Goal: Task Accomplishment & Management: Use online tool/utility

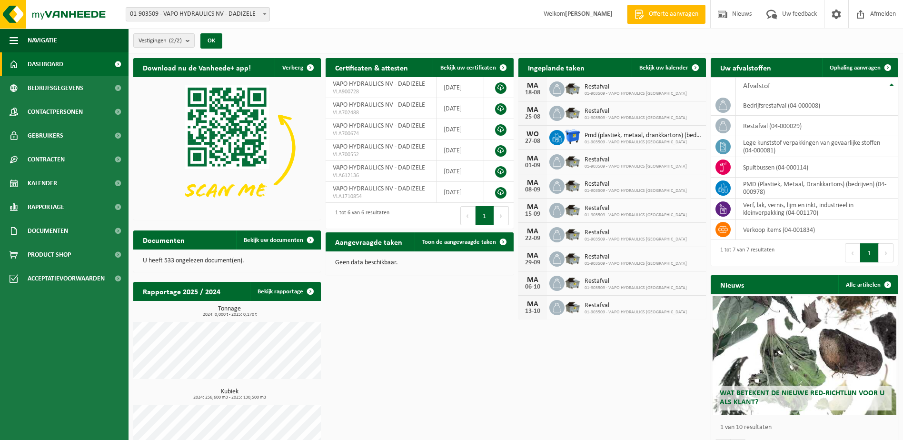
click at [609, 92] on span "01-903509 - VAPO HYDRAULICS NV" at bounding box center [636, 94] width 102 height 6
click at [663, 67] on span "Bekijk uw kalender" at bounding box center [663, 68] width 49 height 6
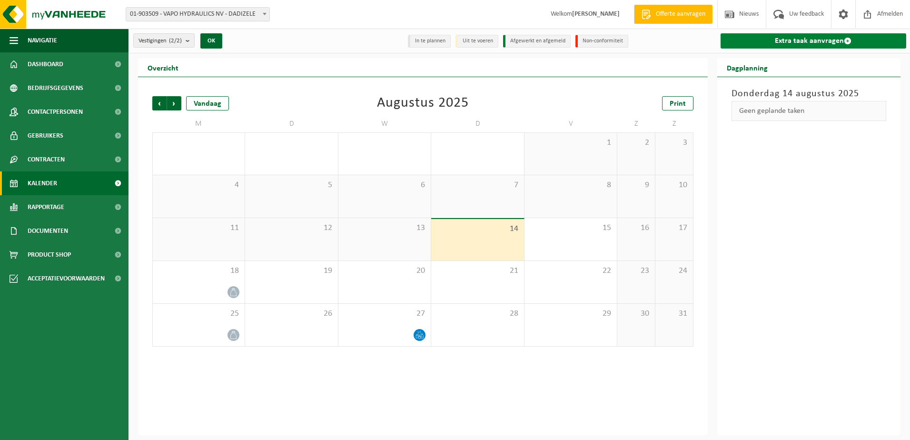
click at [817, 40] on link "Extra taak aanvragen" at bounding box center [814, 40] width 186 height 15
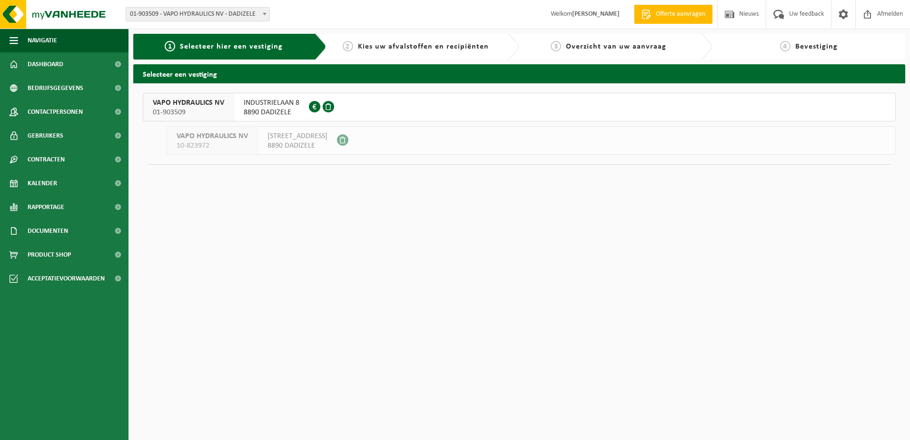
click at [274, 111] on span "8890 DADIZELE" at bounding box center [272, 113] width 56 height 10
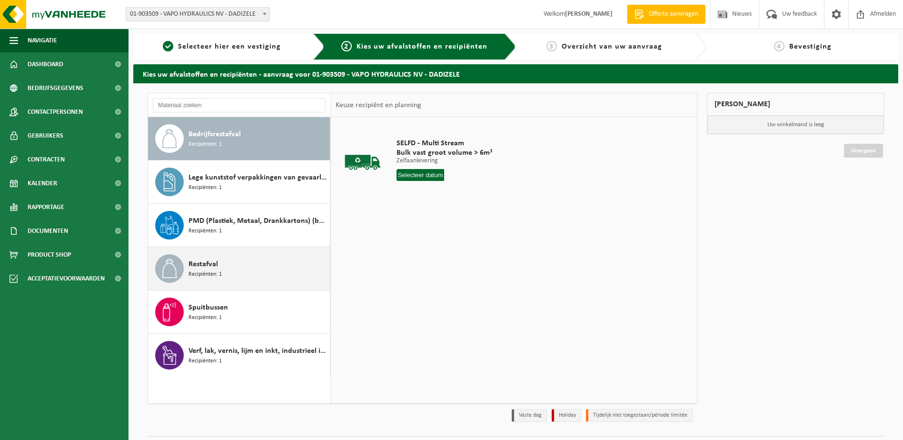
click at [196, 272] on span "Recipiënten: 1" at bounding box center [205, 274] width 33 height 9
